Goal: Entertainment & Leisure: Browse casually

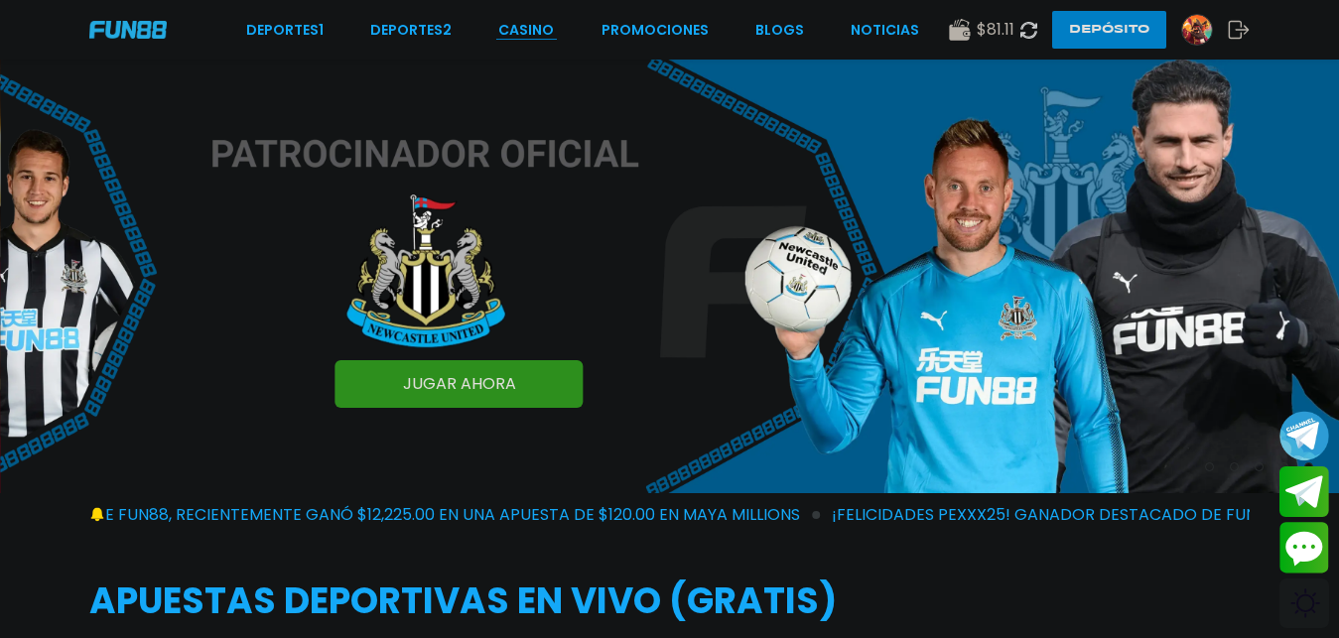
click at [544, 22] on link "CASINO" at bounding box center [526, 30] width 56 height 21
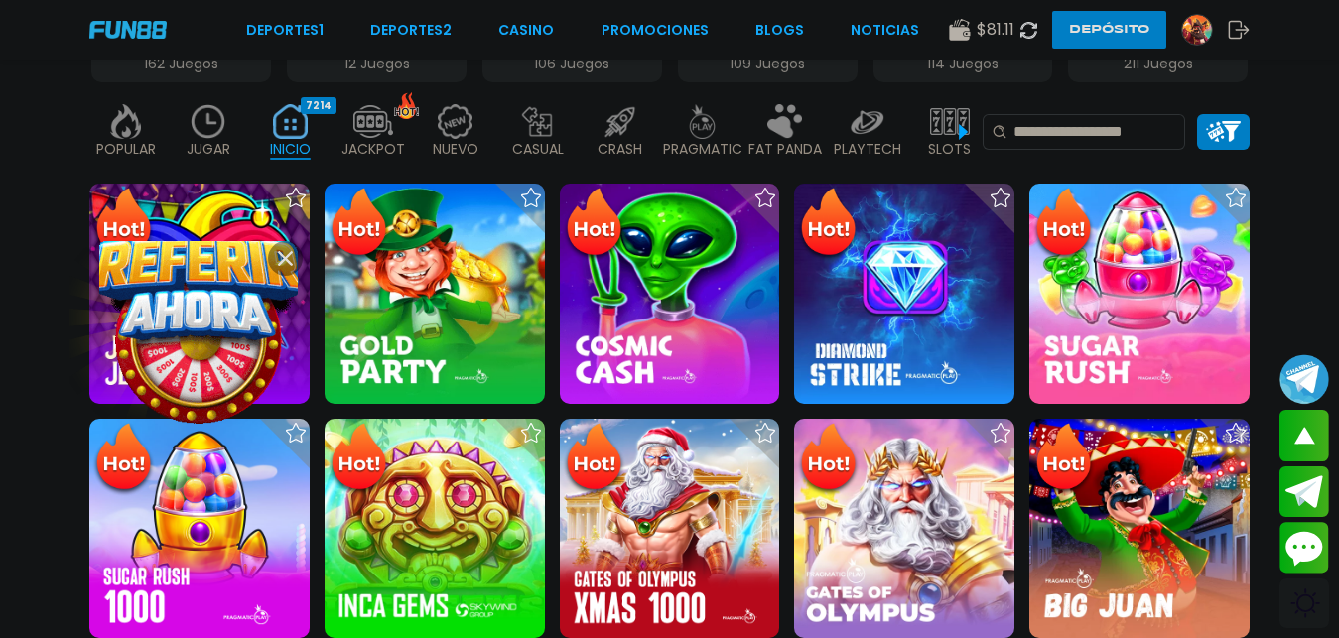
scroll to position [506, 0]
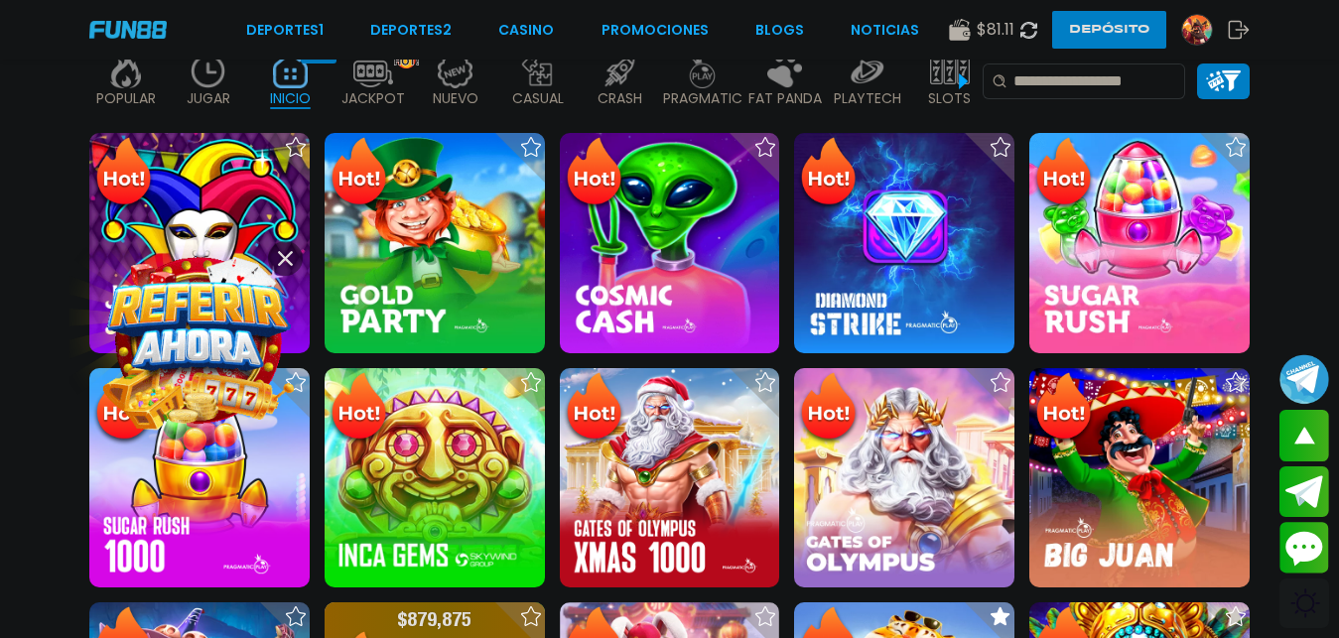
click at [129, 63] on img at bounding box center [126, 71] width 40 height 35
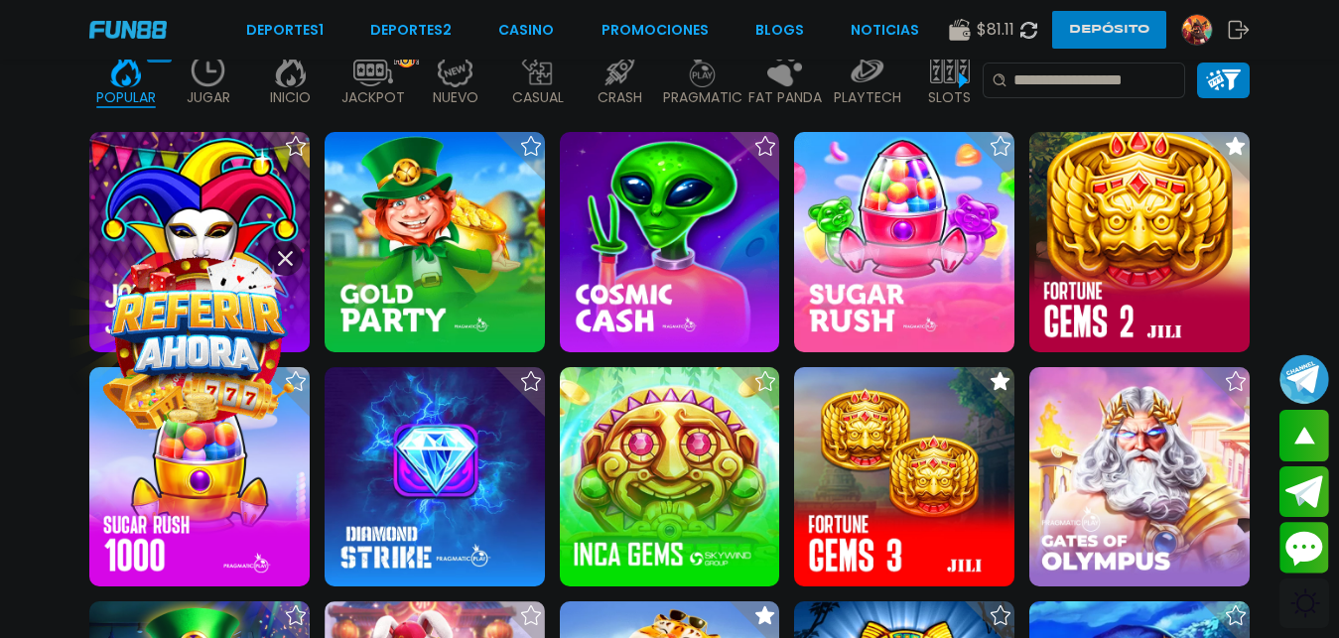
click at [287, 253] on icon at bounding box center [285, 258] width 15 height 15
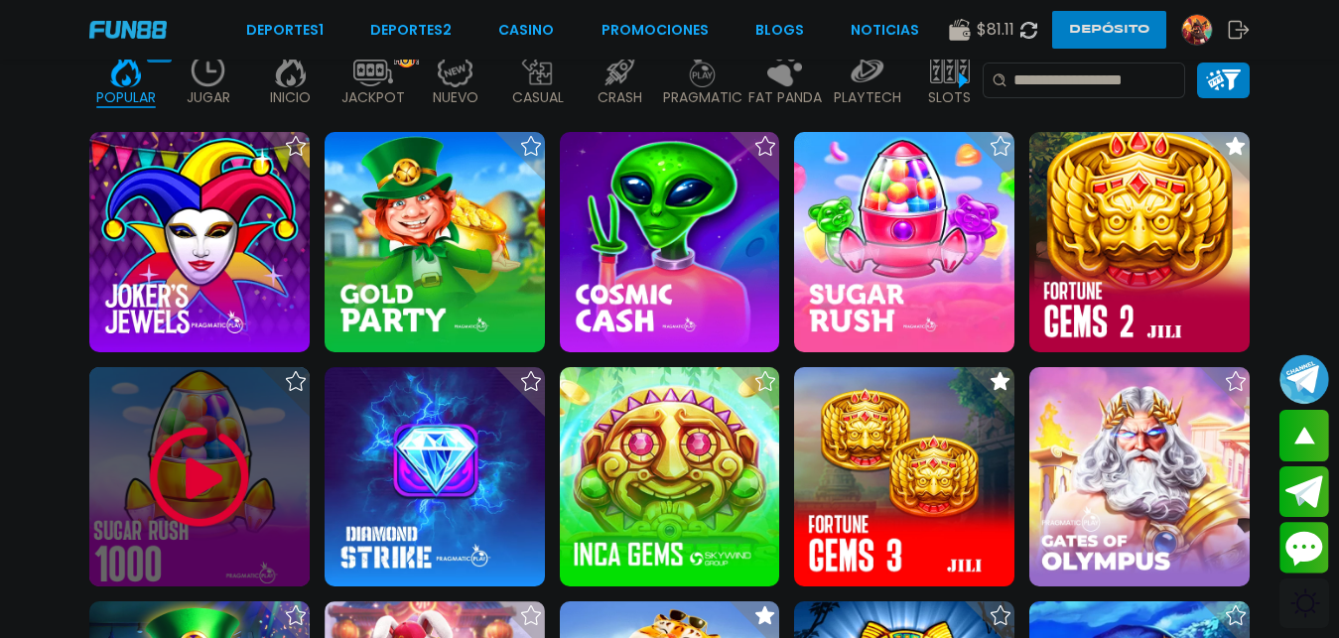
click at [210, 505] on img at bounding box center [199, 477] width 119 height 119
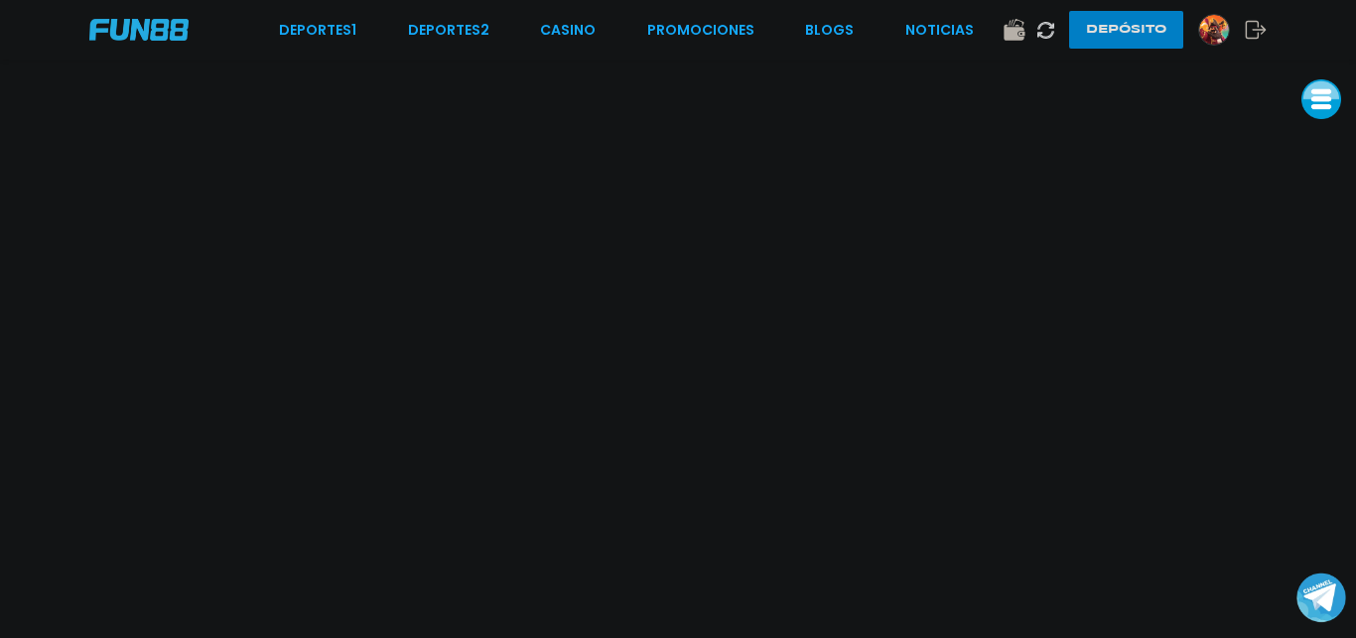
click at [1337, 104] on button at bounding box center [1322, 99] width 40 height 40
click at [1330, 136] on button at bounding box center [1322, 144] width 40 height 40
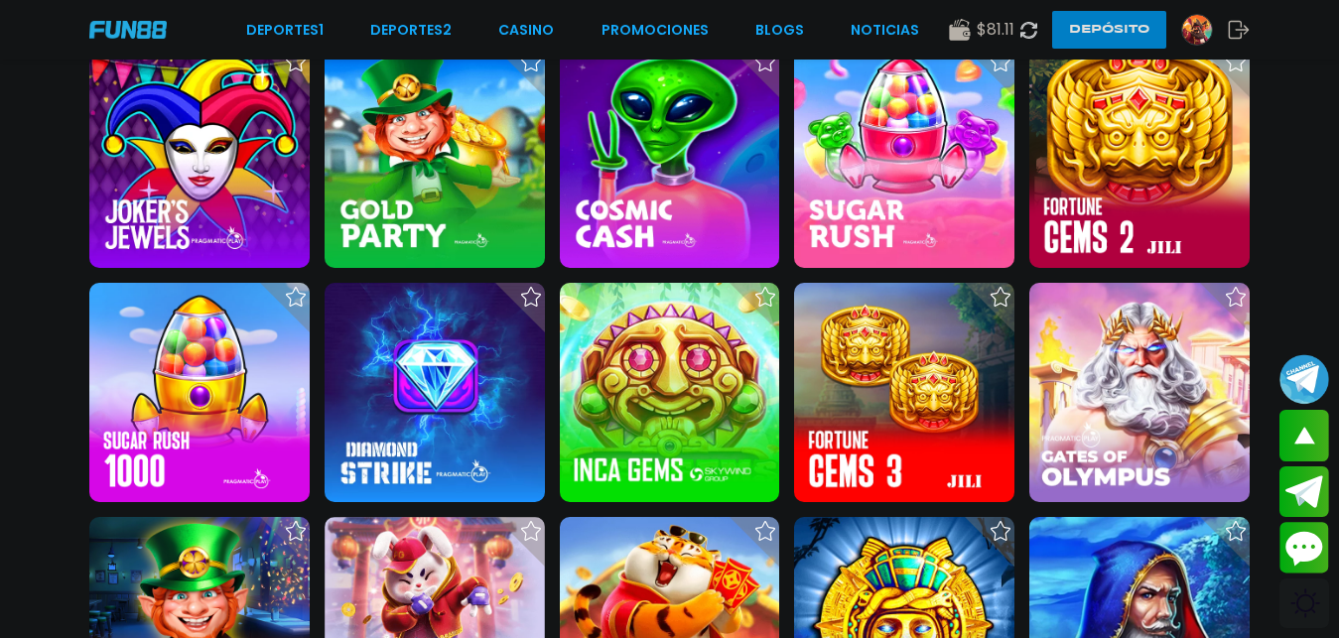
scroll to position [658, 0]
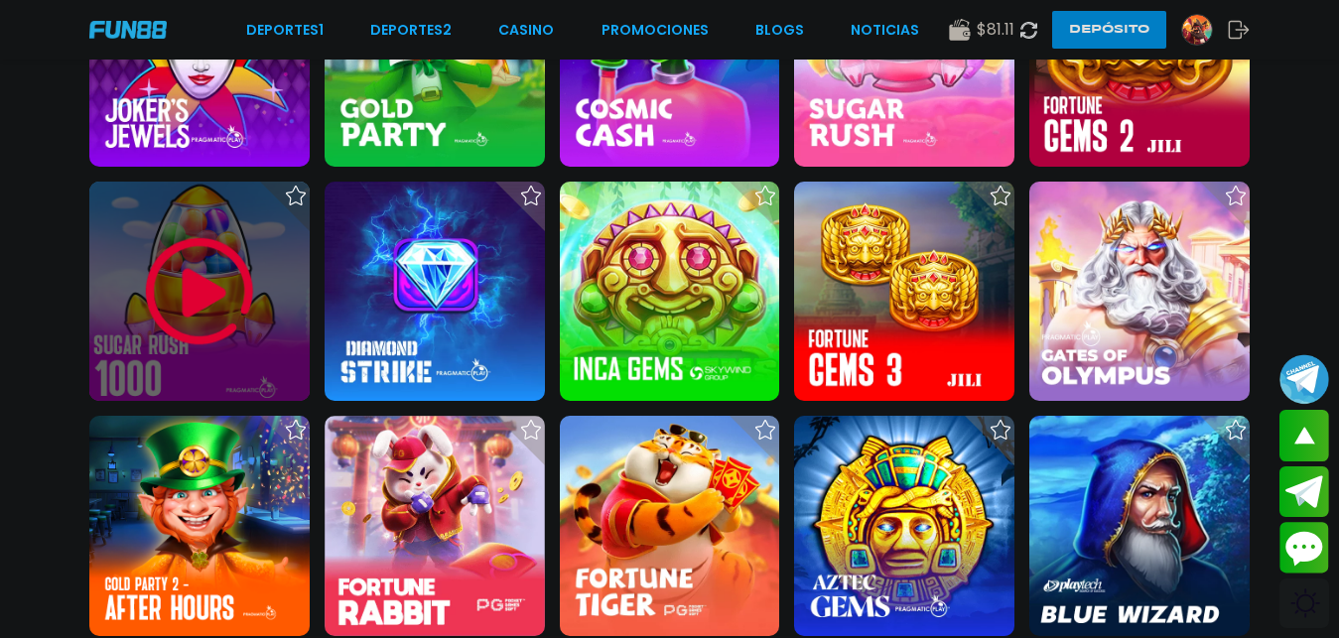
click at [227, 265] on img at bounding box center [199, 291] width 119 height 119
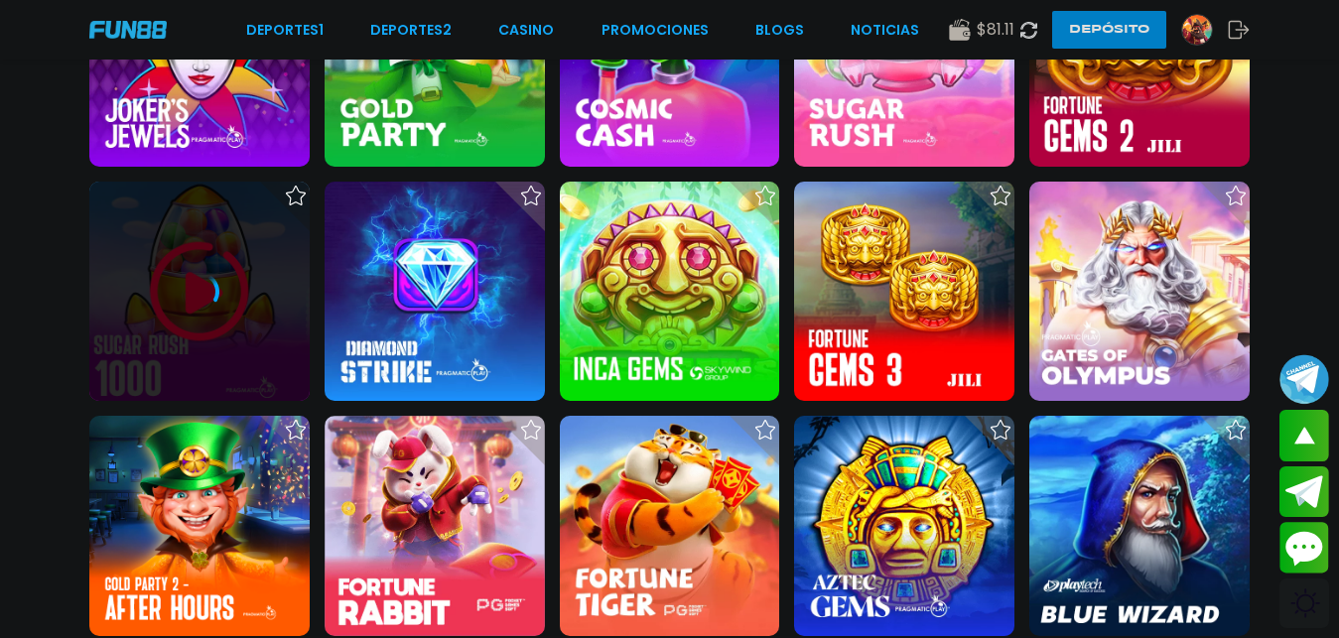
click at [227, 265] on div at bounding box center [199, 292] width 220 height 220
click at [233, 343] on div at bounding box center [199, 292] width 220 height 220
click at [202, 312] on icon at bounding box center [200, 292] width 40 height 40
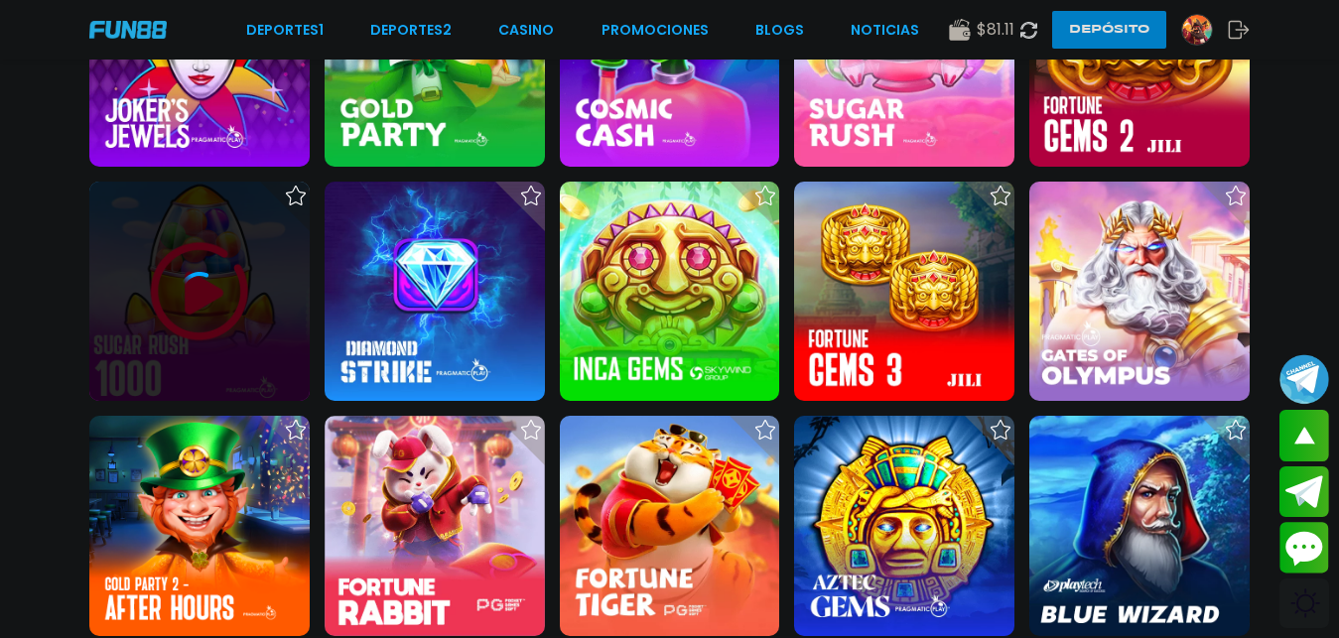
click at [202, 312] on icon at bounding box center [200, 292] width 40 height 40
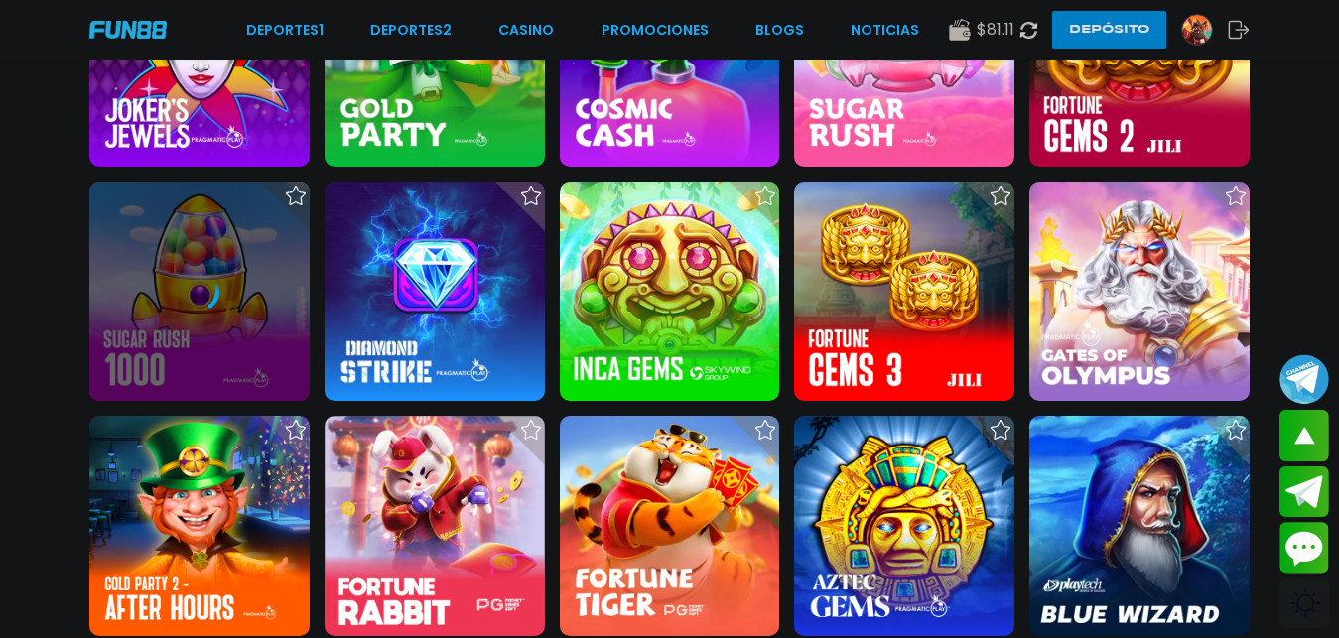
click at [1024, 32] on icon at bounding box center [1029, 30] width 17 height 17
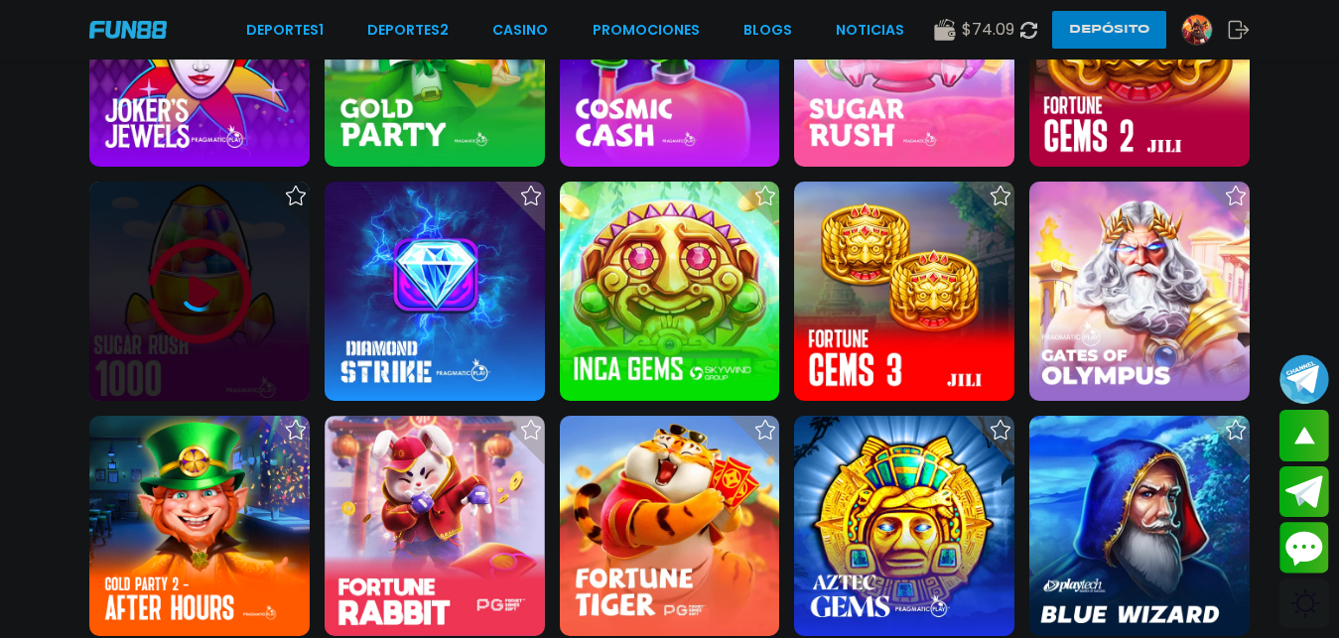
click at [182, 312] on icon at bounding box center [200, 292] width 40 height 40
click at [190, 292] on icon at bounding box center [202, 279] width 25 height 25
click at [182, 312] on icon at bounding box center [200, 292] width 40 height 40
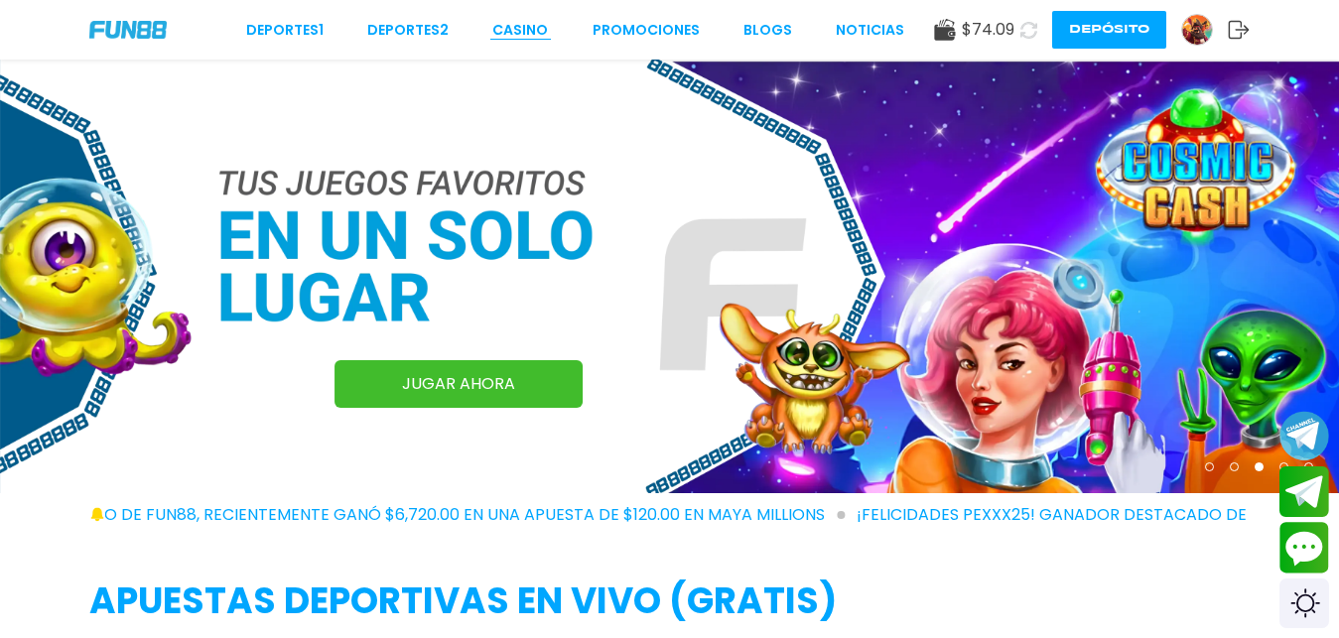
click at [547, 23] on link "CASINO" at bounding box center [520, 30] width 56 height 21
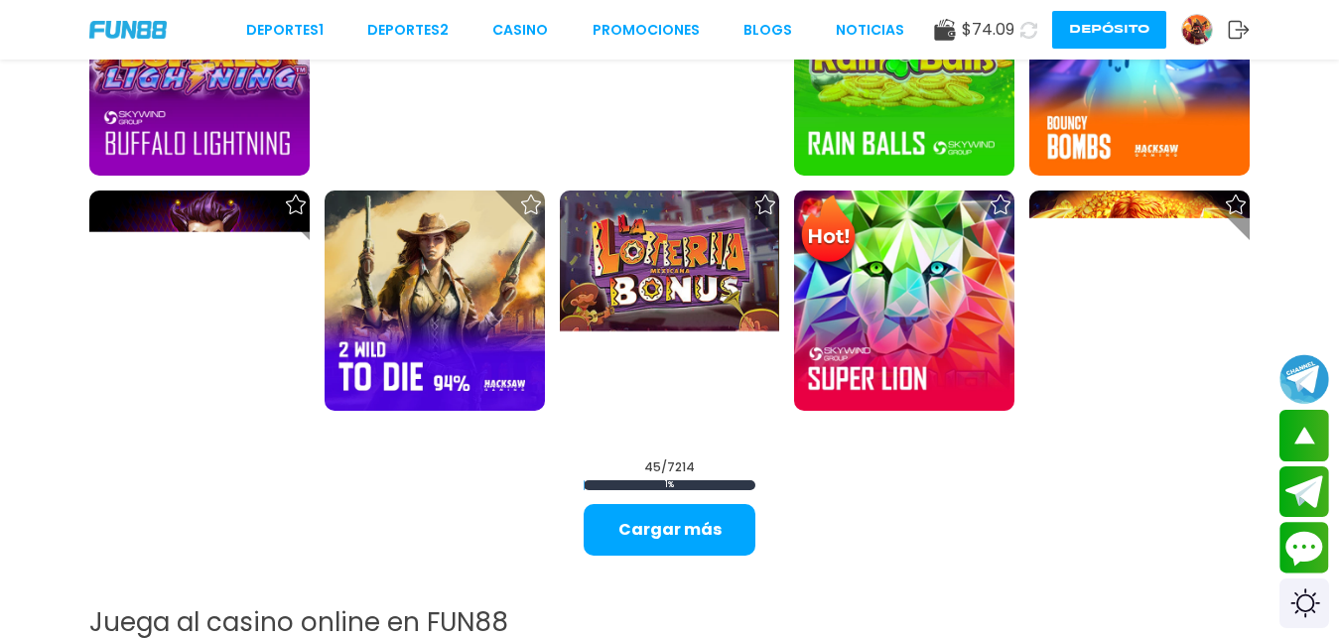
scroll to position [2380, 0]
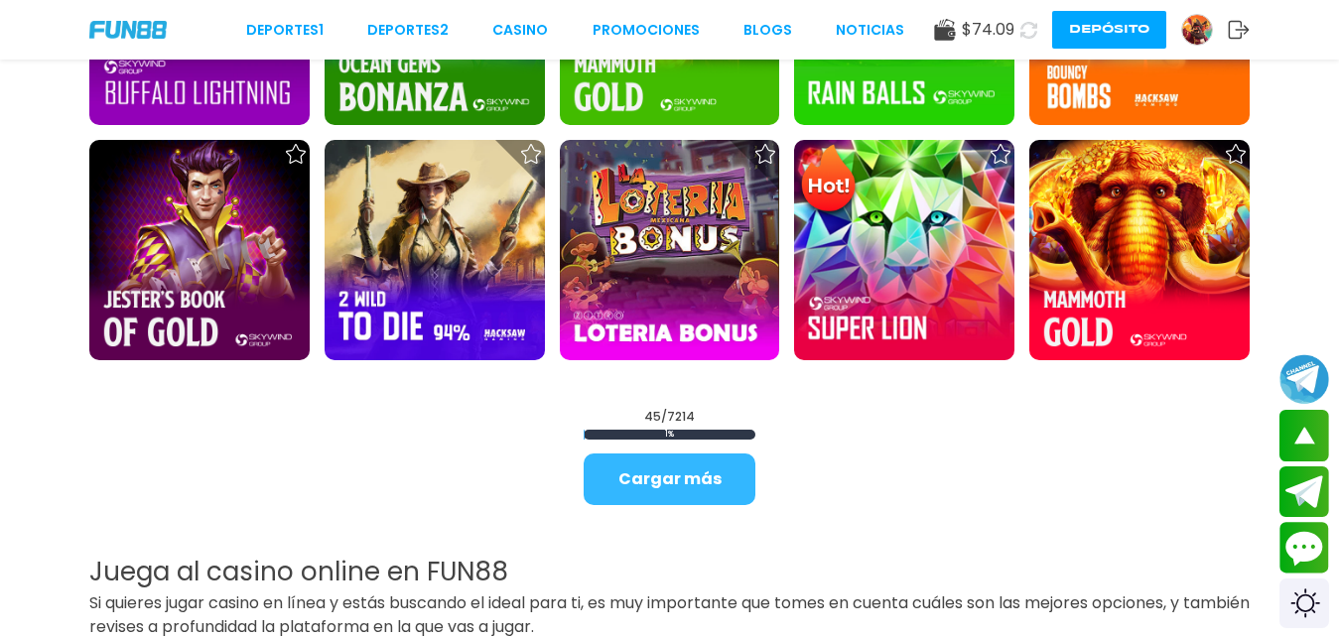
click at [718, 505] on button "Cargar más" at bounding box center [670, 480] width 172 height 52
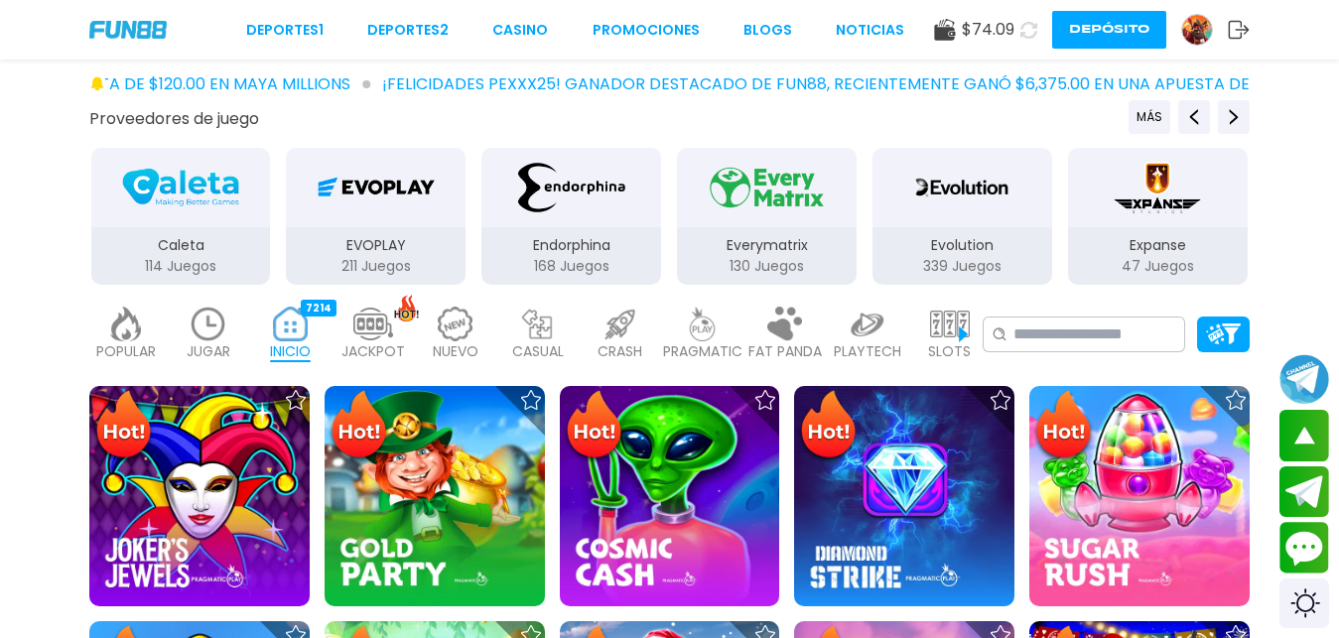
scroll to position [0, 0]
